Goal: Task Accomplishment & Management: Complete application form

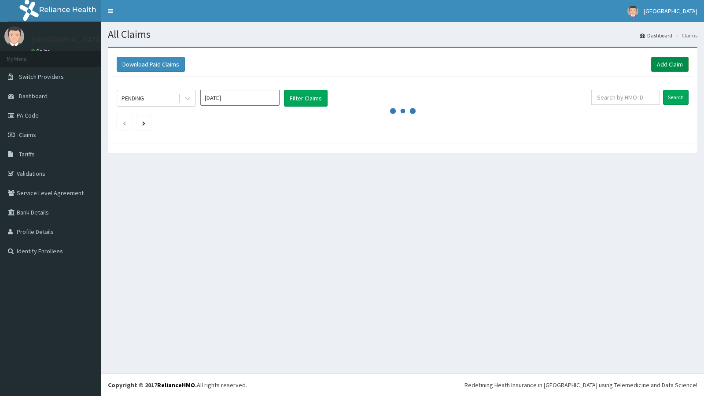
drag, startPoint x: 0, startPoint y: 0, endPoint x: 655, endPoint y: 68, distance: 658.2
click at [655, 68] on link "Add Claim" at bounding box center [669, 64] width 37 height 15
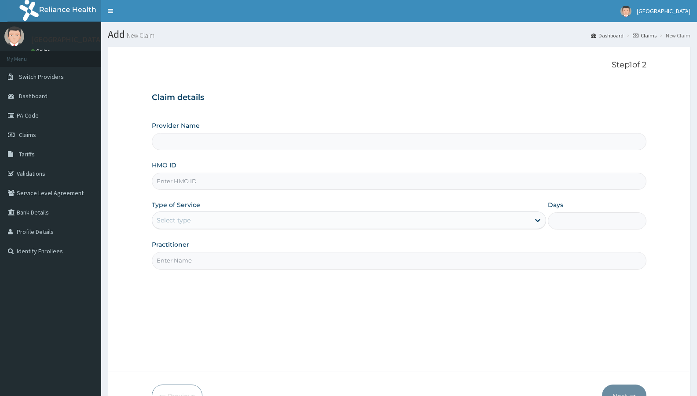
click at [207, 180] on input "HMO ID" at bounding box center [399, 181] width 495 height 17
type input "[GEOGRAPHIC_DATA] and [GEOGRAPHIC_DATA]"
paste input "FMI/10244/A"
type input "FMI/10244/A"
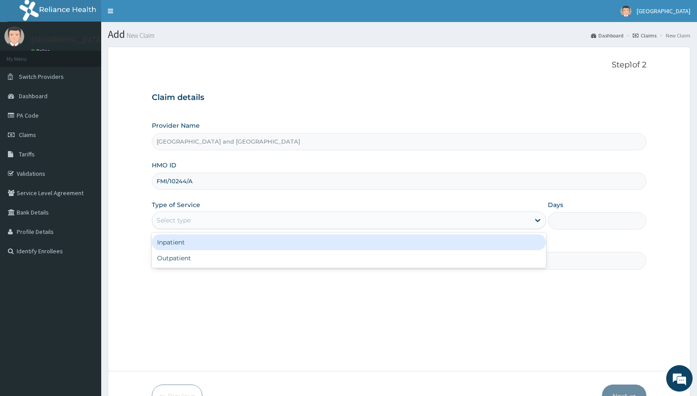
click at [273, 222] on div "Select type" at bounding box center [341, 220] width 378 height 14
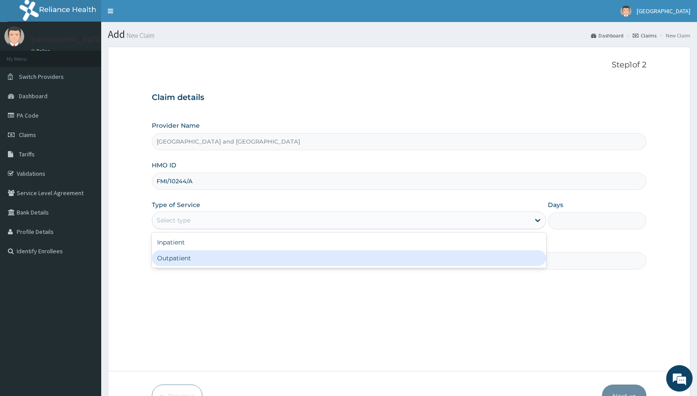
click at [254, 257] on div "Outpatient" at bounding box center [349, 258] width 394 height 16
type input "1"
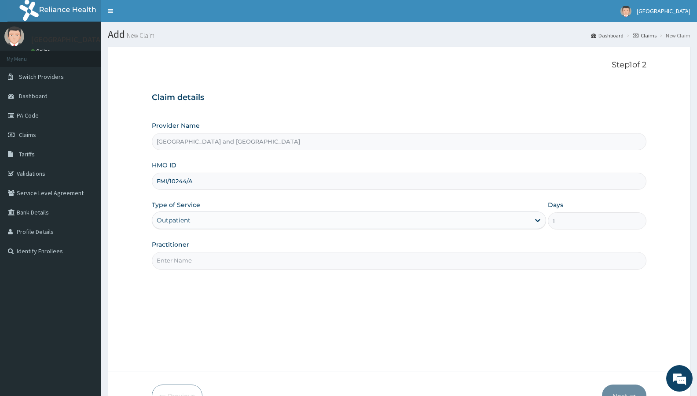
click at [254, 258] on input "Practitioner" at bounding box center [399, 260] width 495 height 17
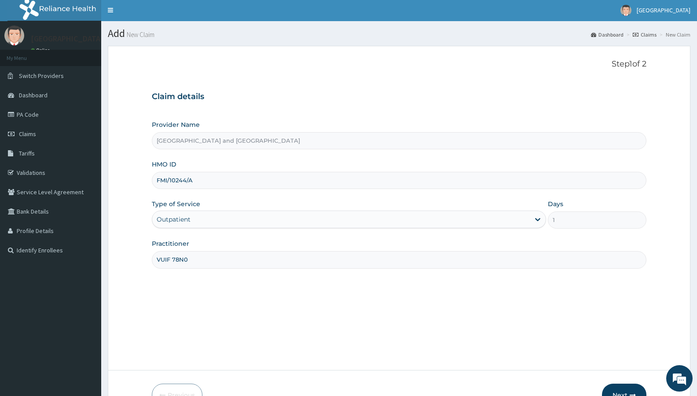
scroll to position [54, 0]
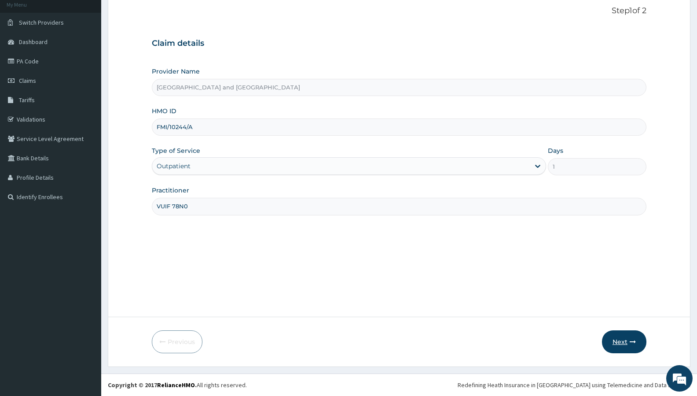
type input "VUIF 78N0"
click at [622, 340] on button "Next" at bounding box center [624, 341] width 44 height 23
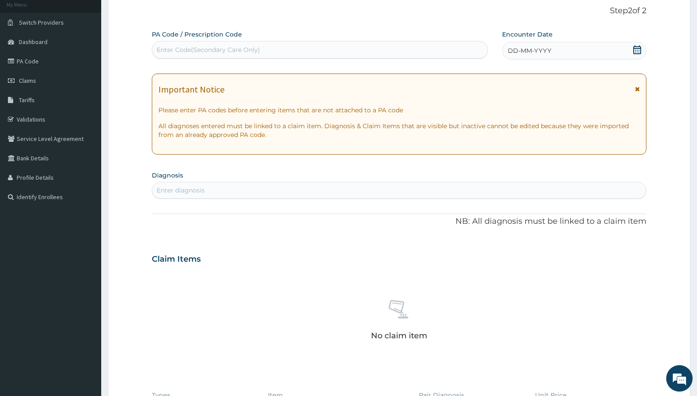
click at [296, 188] on div "Enter diagnosis" at bounding box center [399, 190] width 494 height 14
type input "[MEDICAL_DATA]"
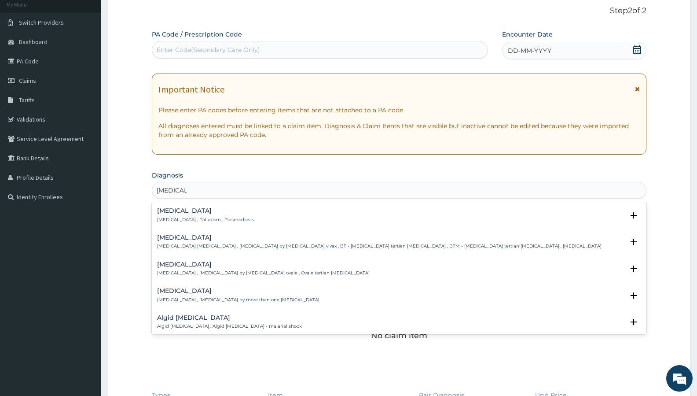
click at [166, 212] on h4 "[MEDICAL_DATA]" at bounding box center [205, 210] width 97 height 7
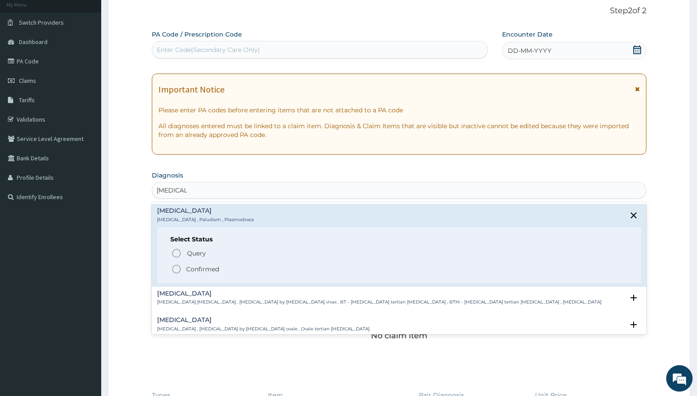
click at [177, 268] on icon "status option filled" at bounding box center [176, 269] width 11 height 11
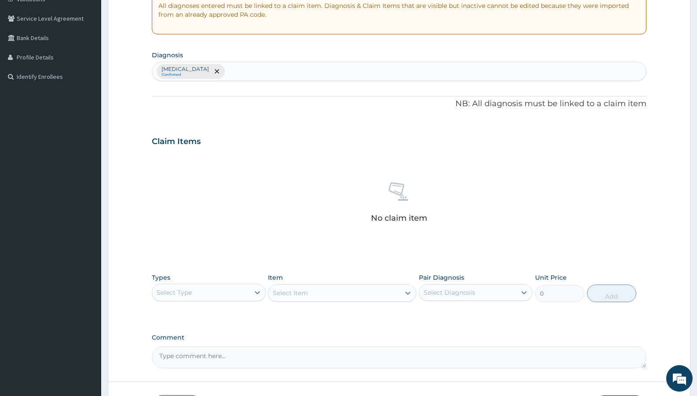
scroll to position [239, 0]
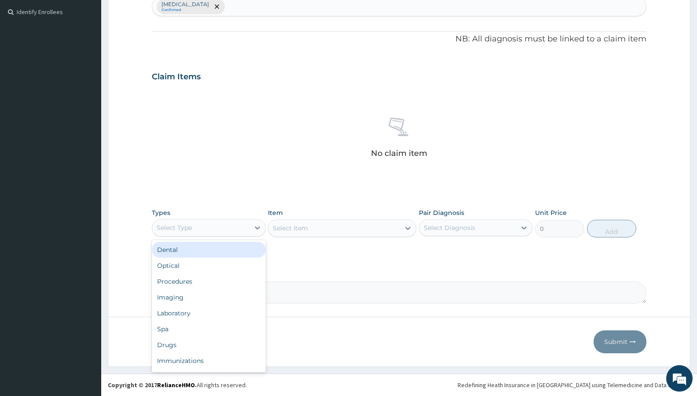
click at [207, 224] on div "Select Type" at bounding box center [200, 228] width 97 height 14
click at [197, 339] on div "Drugs" at bounding box center [209, 345] width 114 height 16
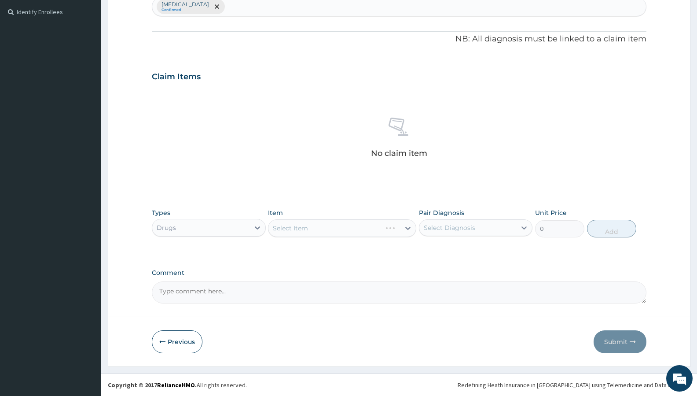
click at [328, 225] on div "Select Item" at bounding box center [342, 228] width 148 height 18
click at [336, 231] on div "Select Item" at bounding box center [335, 228] width 132 height 14
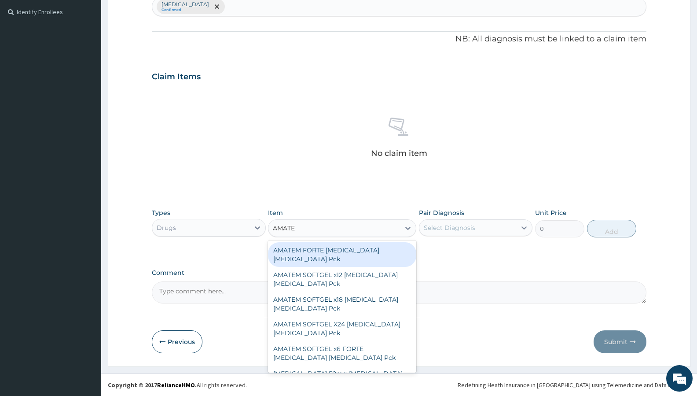
type input "AMATEM"
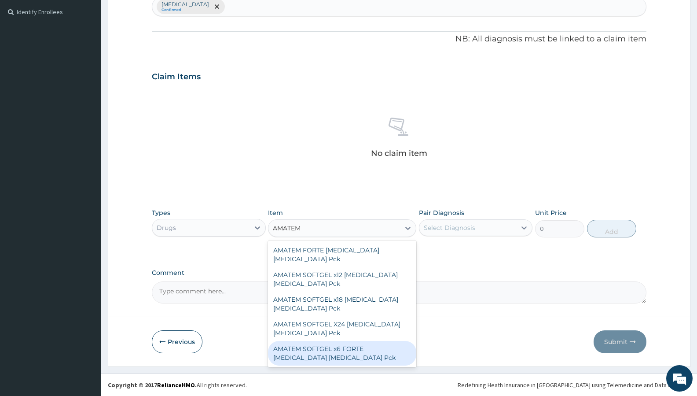
drag, startPoint x: 350, startPoint y: 350, endPoint x: 355, endPoint y: 349, distance: 5.0
click at [350, 350] on div "AMATEM SOFTGEL x6 FORTE [MEDICAL_DATA] [MEDICAL_DATA] Pck" at bounding box center [342, 353] width 148 height 25
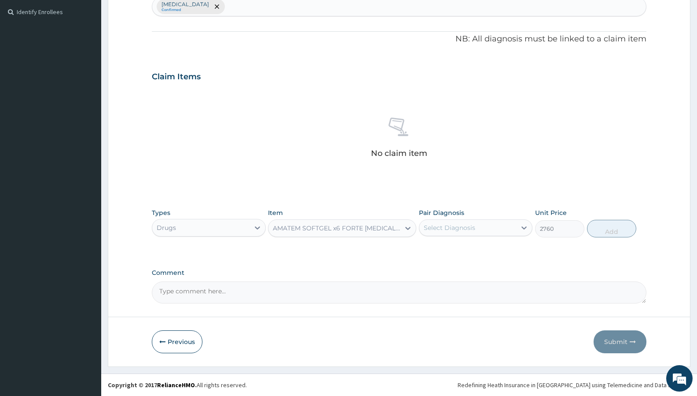
click at [339, 228] on div "AMATEM SOFTGEL x6 FORTE [MEDICAL_DATA] [MEDICAL_DATA] Pck" at bounding box center [337, 228] width 128 height 9
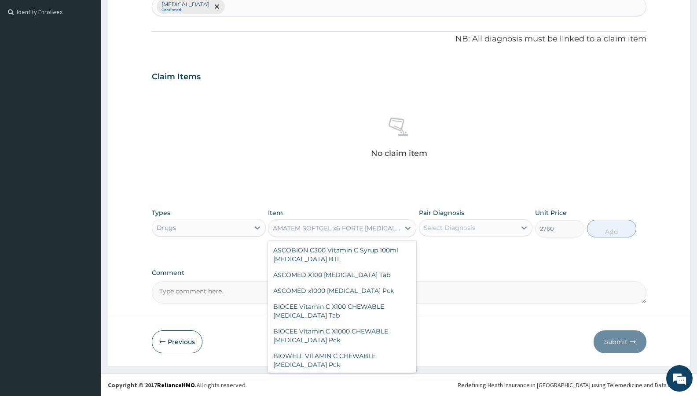
scroll to position [14507, 0]
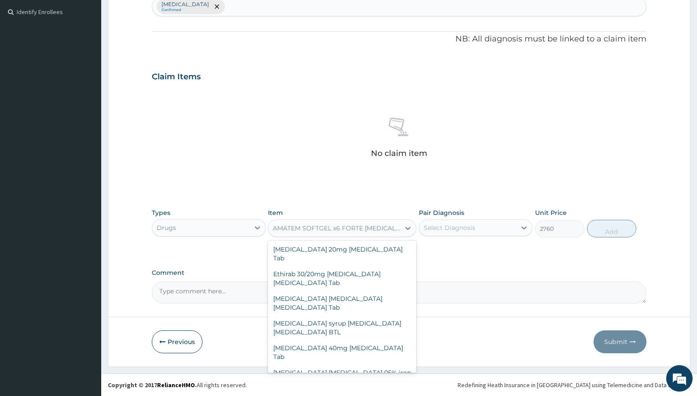
type input "1052.25"
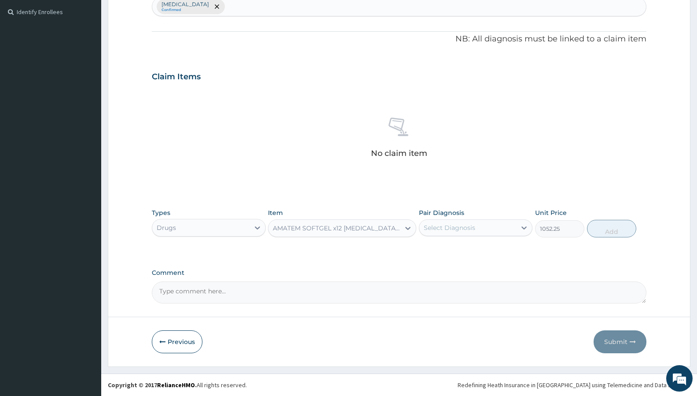
click at [373, 226] on div "AMATEM SOFTGEL x12 [MEDICAL_DATA] [MEDICAL_DATA] Pck" at bounding box center [337, 228] width 128 height 9
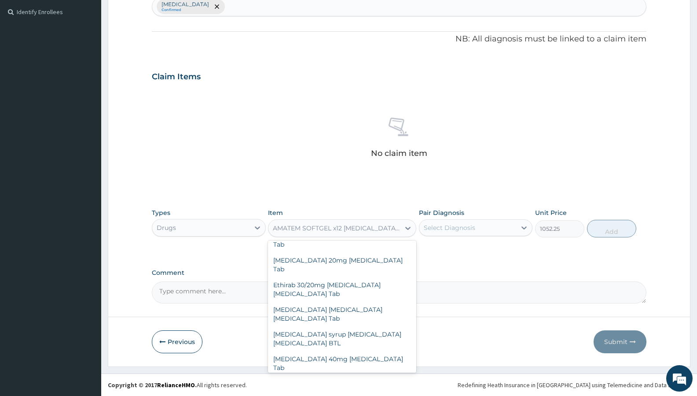
scroll to position [0, 0]
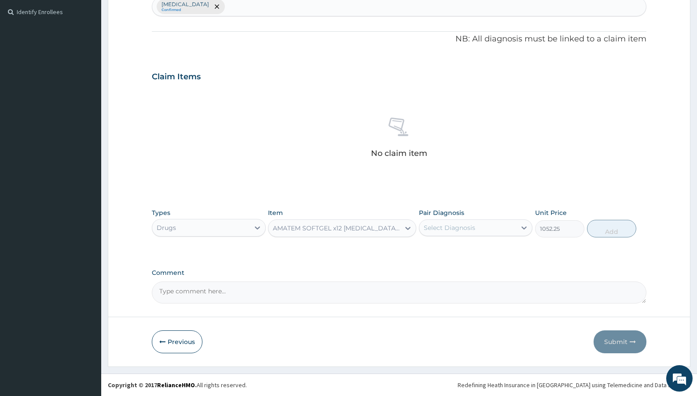
click at [389, 226] on div "AMATEM SOFTGEL x12 [MEDICAL_DATA] [MEDICAL_DATA] Pck" at bounding box center [337, 228] width 128 height 9
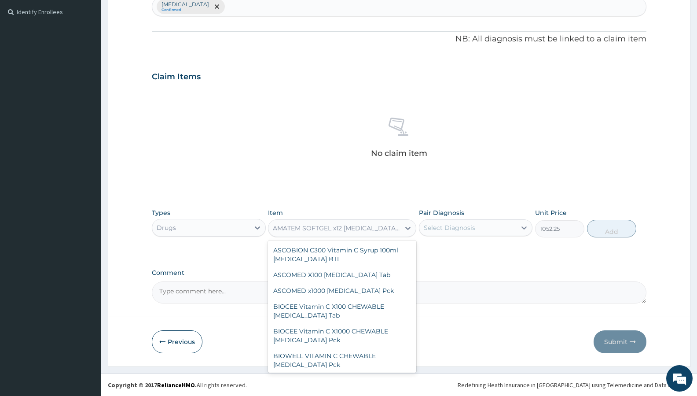
scroll to position [14433, 0]
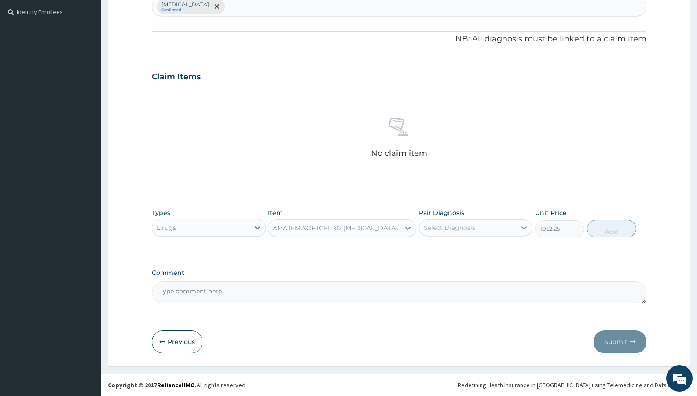
click at [356, 224] on div "AMATEM SOFTGEL x12 [MEDICAL_DATA] [MEDICAL_DATA] Pck" at bounding box center [337, 228] width 128 height 9
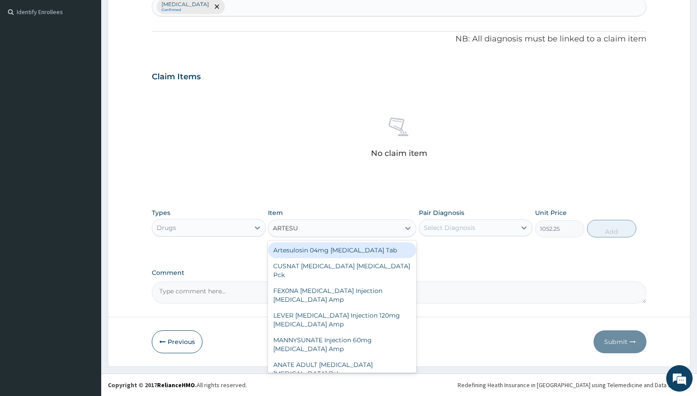
type input "ARTESUN"
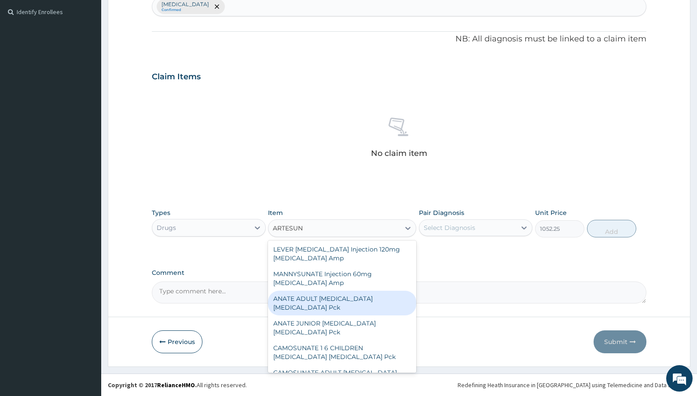
scroll to position [0, 0]
click at [381, 302] on div "LEVER [MEDICAL_DATA] Injection 120mg [MEDICAL_DATA] Amp" at bounding box center [342, 303] width 148 height 25
type input "1728.25"
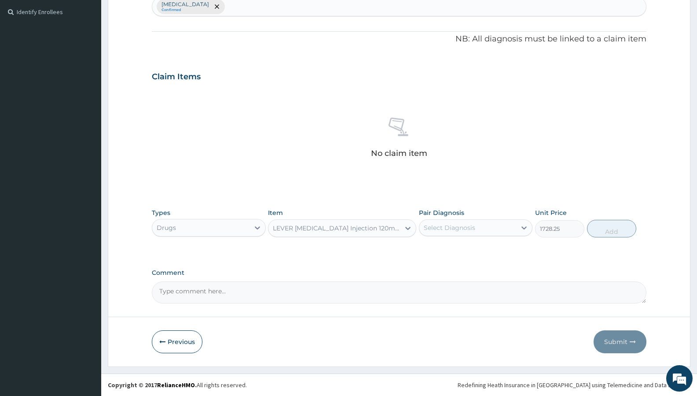
click at [490, 234] on div "Select Diagnosis" at bounding box center [468, 228] width 97 height 14
click at [486, 245] on div "[MEDICAL_DATA]" at bounding box center [476, 250] width 114 height 18
checkbox input "true"
click at [617, 229] on button "Add" at bounding box center [611, 229] width 49 height 18
type input "0"
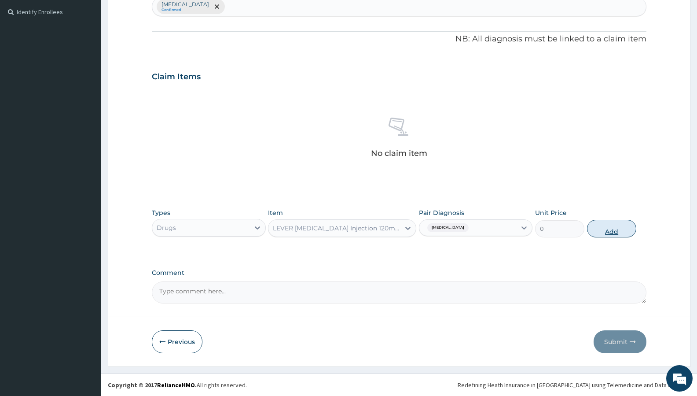
scroll to position [197, 0]
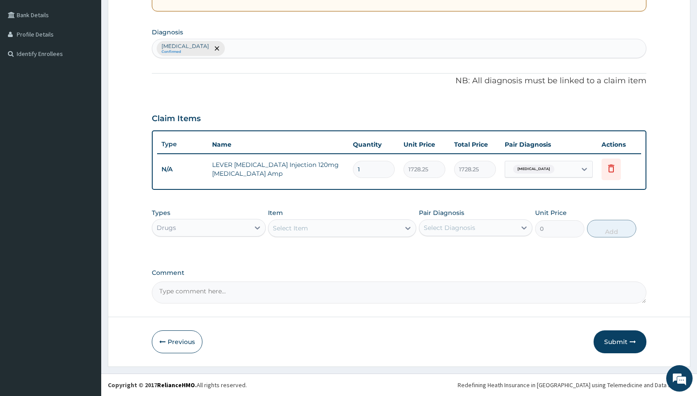
type input "0.00"
type input "6"
type input "10369.50"
type input "6"
click at [325, 229] on div "Select Item" at bounding box center [335, 228] width 132 height 14
